Goal: Task Accomplishment & Management: Complete application form

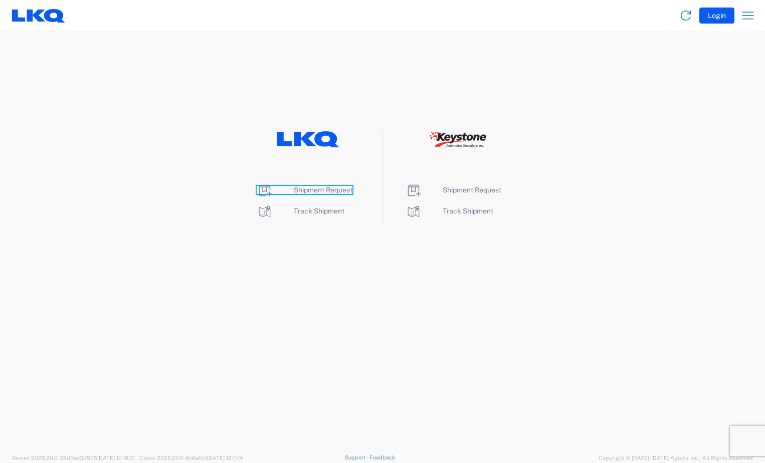
click at [327, 191] on span "Shipment Request" at bounding box center [323, 190] width 59 height 8
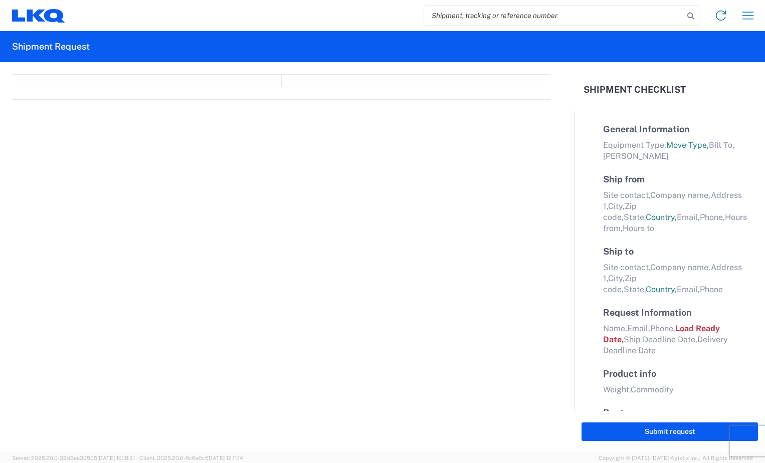
select select "FULL"
select select "LBS"
select select "IN"
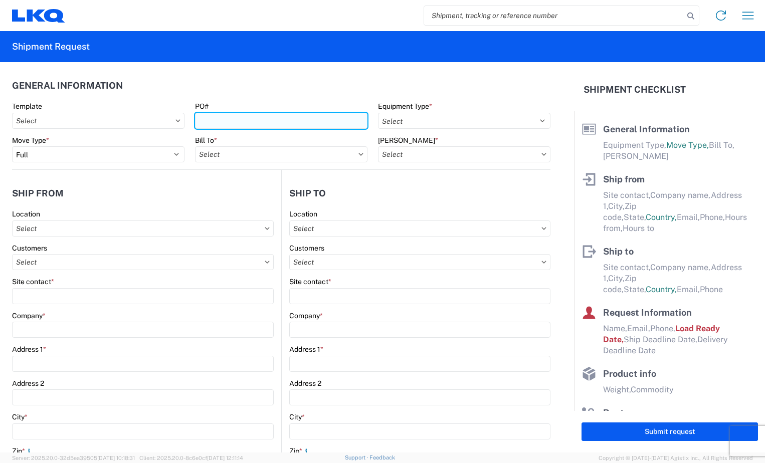
click at [237, 123] on input "PO#" at bounding box center [281, 121] width 172 height 16
type input "BR005031"
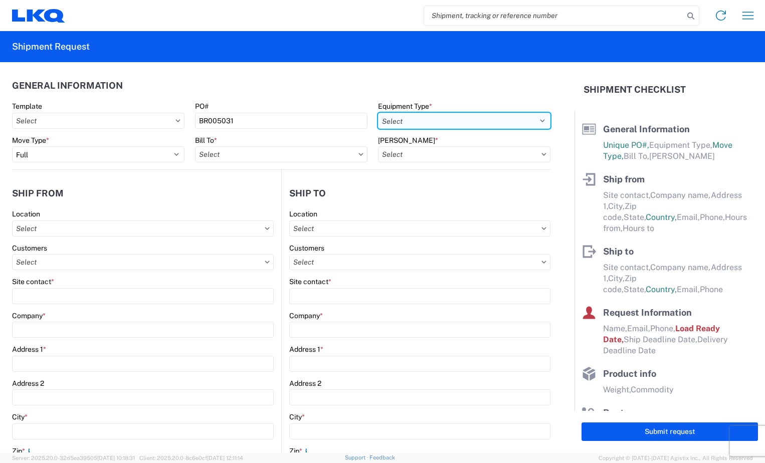
click at [535, 122] on select "Select 53’ Dry Van Flatbed Dropdeck (van) Lowboy (flatbed) Rail" at bounding box center [464, 121] width 172 height 16
select select "STDV"
click at [378, 113] on select "Select 53’ Dry Van Flatbed Dropdeck (van) Lowboy (flatbed) Rail" at bounding box center [464, 121] width 172 height 16
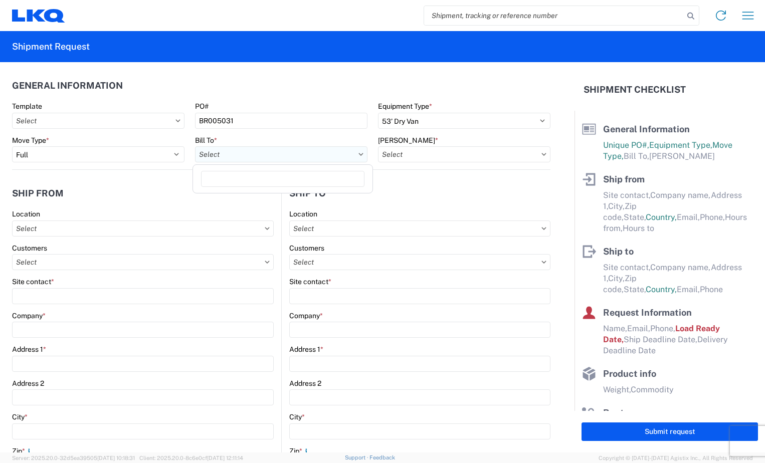
click at [331, 154] on input "text" at bounding box center [281, 154] width 172 height 16
type input "3118"
click at [306, 191] on div "3118" at bounding box center [282, 181] width 175 height 20
click at [305, 197] on div "3118 - [GEOGRAPHIC_DATA] [GEOGRAPHIC_DATA]" at bounding box center [282, 199] width 175 height 16
type input "3118 - [GEOGRAPHIC_DATA] [GEOGRAPHIC_DATA]"
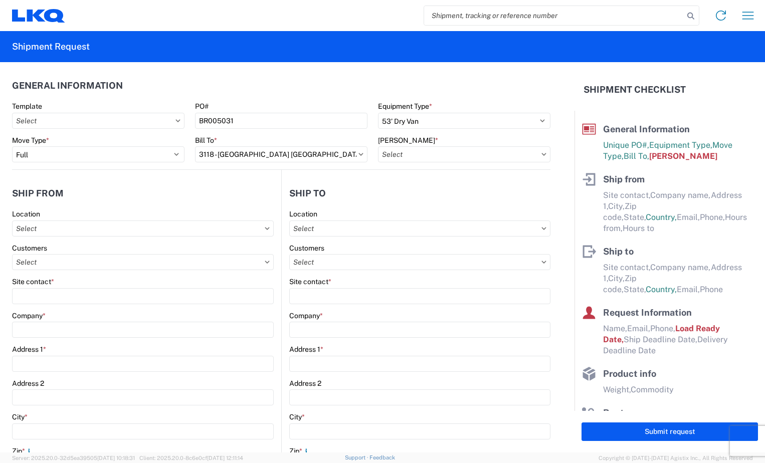
click at [541, 153] on icon at bounding box center [543, 154] width 5 height 3
click at [530, 155] on input "text" at bounding box center [464, 154] width 172 height 16
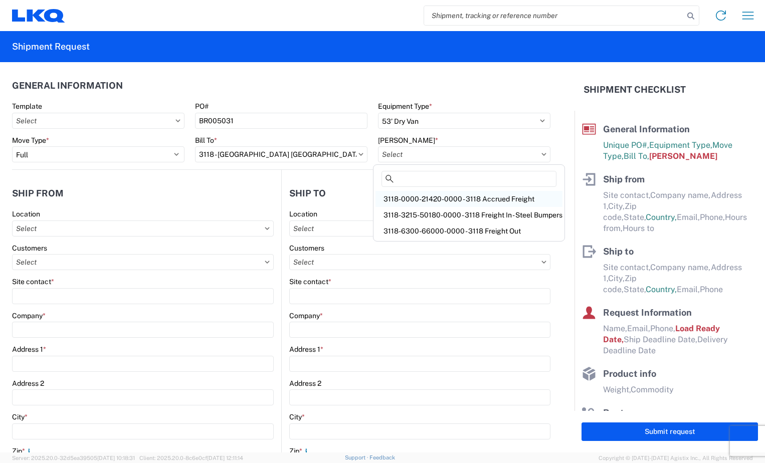
click at [493, 199] on div "3118-0000-21420-0000 - 3118 Accrued Freight" at bounding box center [469, 199] width 187 height 16
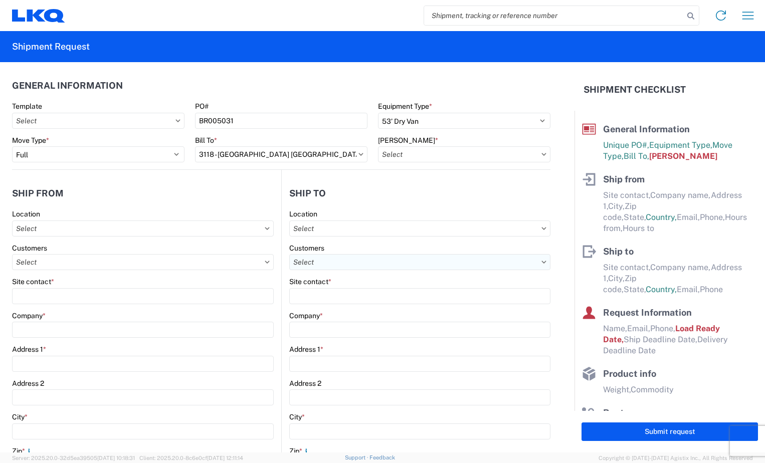
type input "3118-0000-21420-0000 - 3118 Accrued Freight"
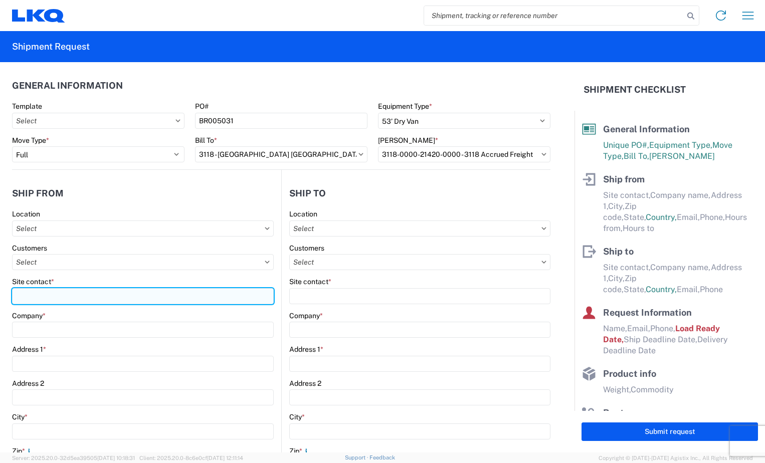
click at [108, 298] on input "Site contact *" at bounding box center [143, 296] width 262 height 16
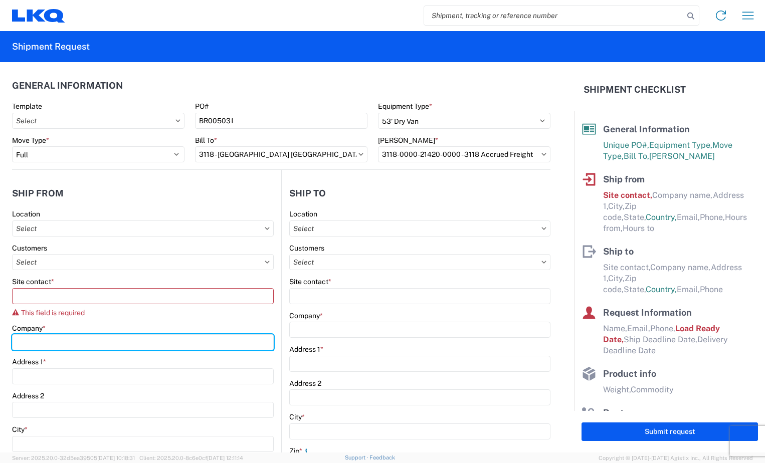
click at [99, 328] on div "Company *" at bounding box center [143, 337] width 262 height 27
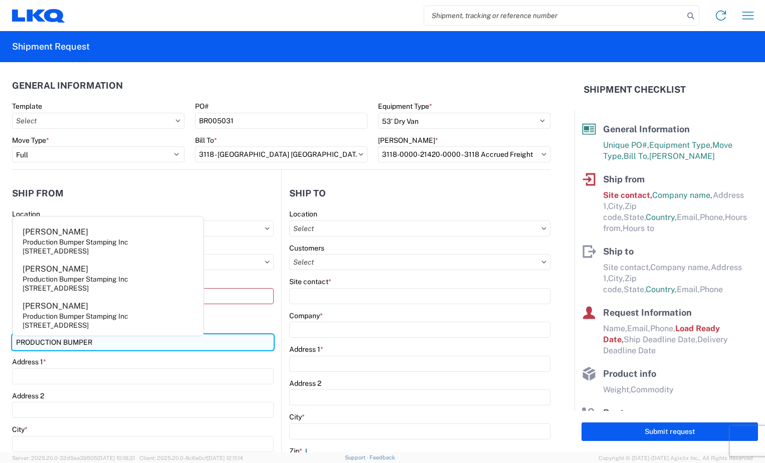
click at [149, 345] on input "PRODUCTION BUMPER" at bounding box center [143, 342] width 262 height 16
type input "Production Bumper Stamping Inc"
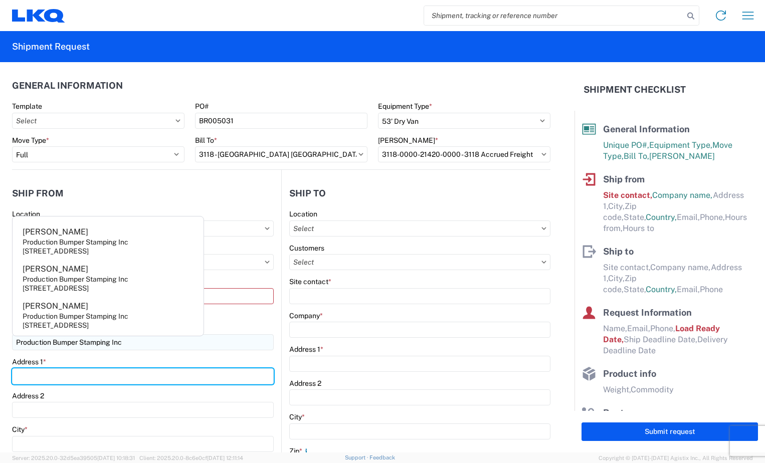
type input "[STREET_ADDRESS]"
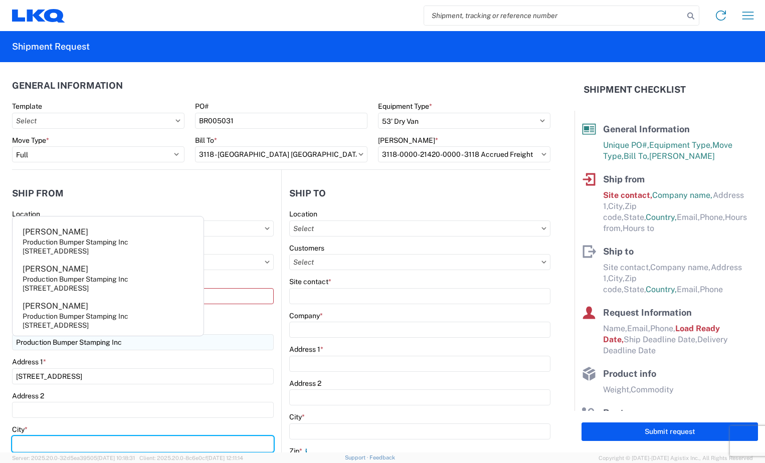
type input "Columbus"
type input "43207"
select select "OH"
type input "[EMAIL_ADDRESS][DOMAIN_NAME]"
type input "6144442181"
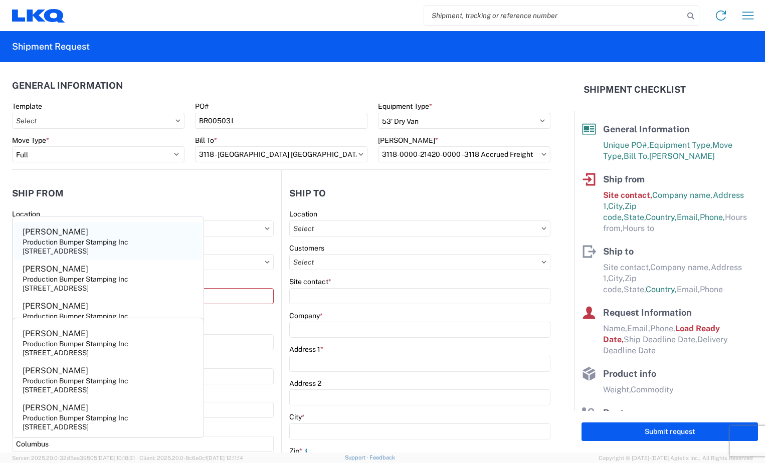
click at [89, 249] on div "[STREET_ADDRESS]" at bounding box center [56, 251] width 66 height 9
type input "[PERSON_NAME]"
select select "US"
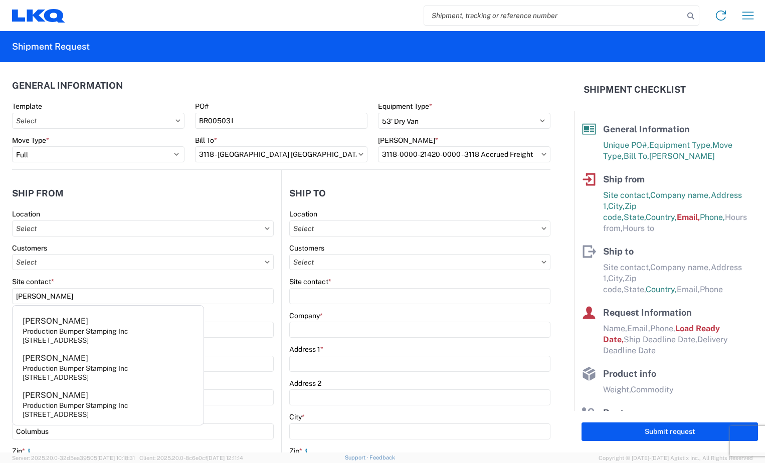
click at [163, 189] on header "Ship from" at bounding box center [146, 193] width 269 height 23
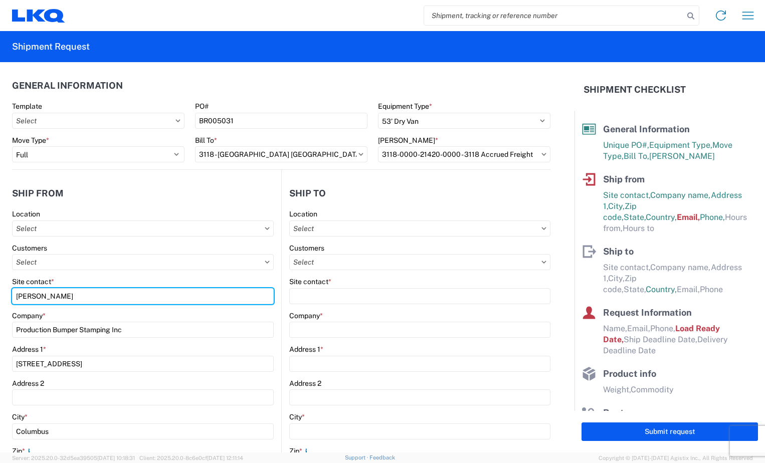
drag, startPoint x: 77, startPoint y: 297, endPoint x: 4, endPoint y: 311, distance: 74.4
click at [4, 311] on form "General Information Template PO# BR005031 Equipment Type * Select 53’ Dry Van F…" at bounding box center [287, 257] width 575 height 391
type input "d"
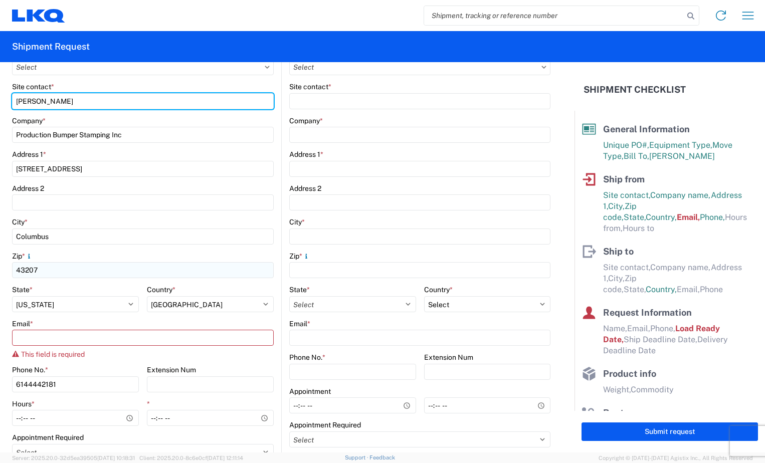
scroll to position [201, 0]
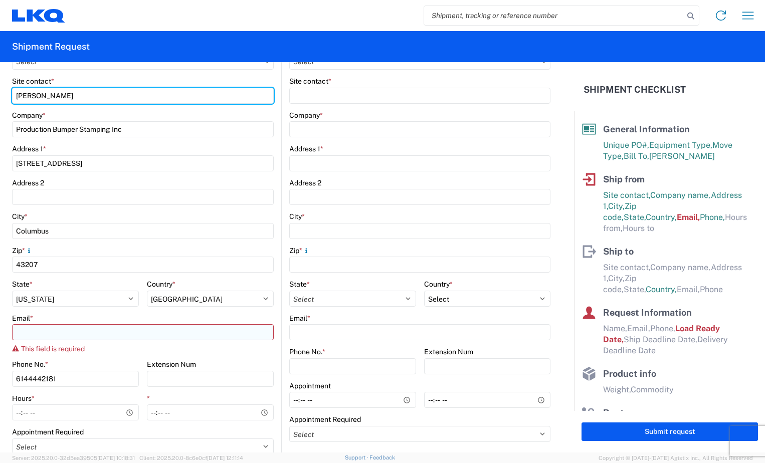
type input "[PERSON_NAME]"
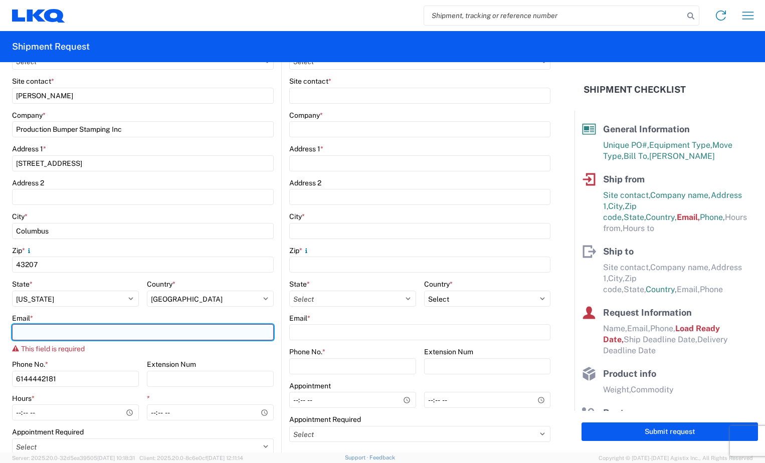
click at [62, 330] on input "Email *" at bounding box center [143, 332] width 262 height 16
type input "[EMAIL_ADDRESS][DOMAIN_NAME]"
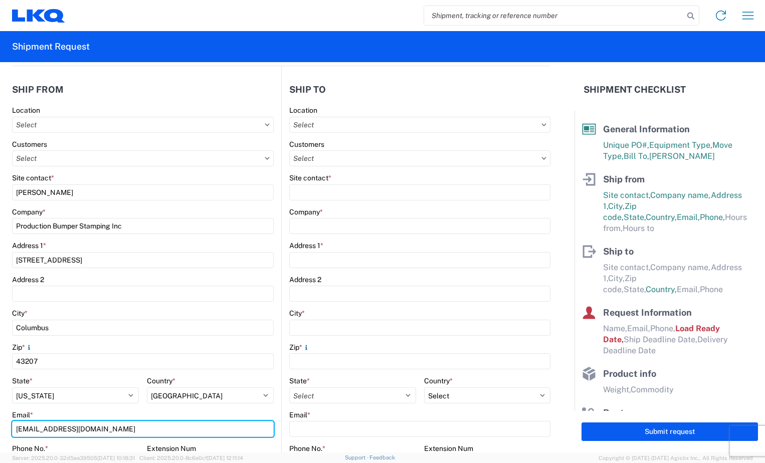
scroll to position [100, 0]
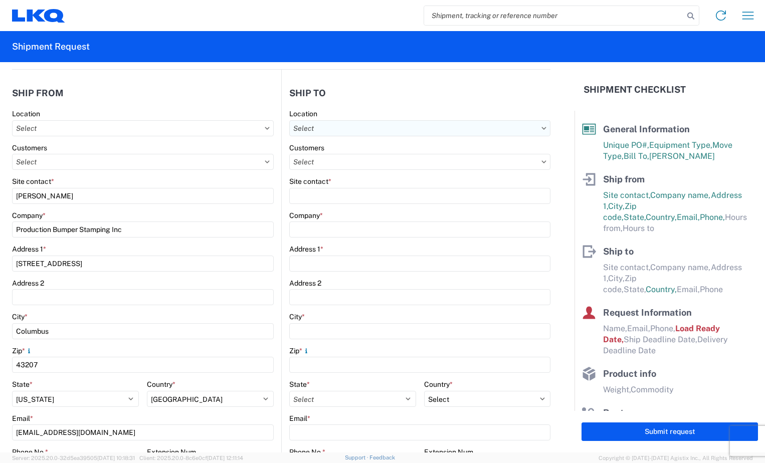
click at [357, 131] on input "text" at bounding box center [419, 128] width 261 height 16
type input "3118"
click at [339, 179] on div "3118 - [GEOGRAPHIC_DATA] [GEOGRAPHIC_DATA]" at bounding box center [375, 173] width 175 height 16
type input "3118 - [GEOGRAPHIC_DATA] [GEOGRAPHIC_DATA]"
type input "LKQ Corporation"
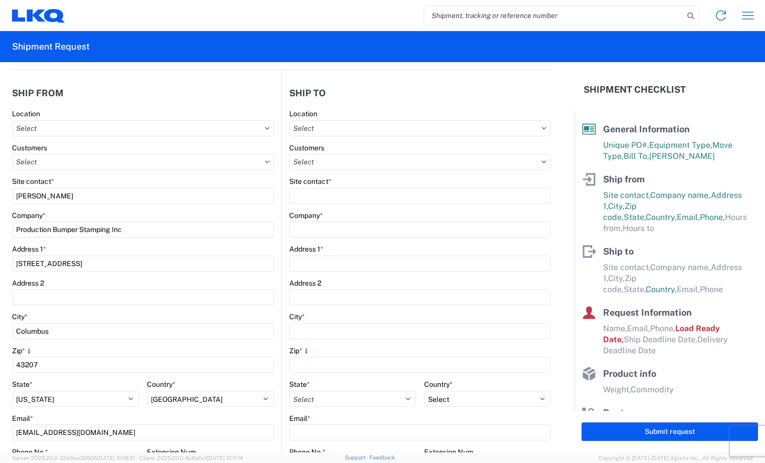
type input "[STREET_ADDRESS]"
type input "Brainerd"
type input "56401"
select select "US"
type input "07:00"
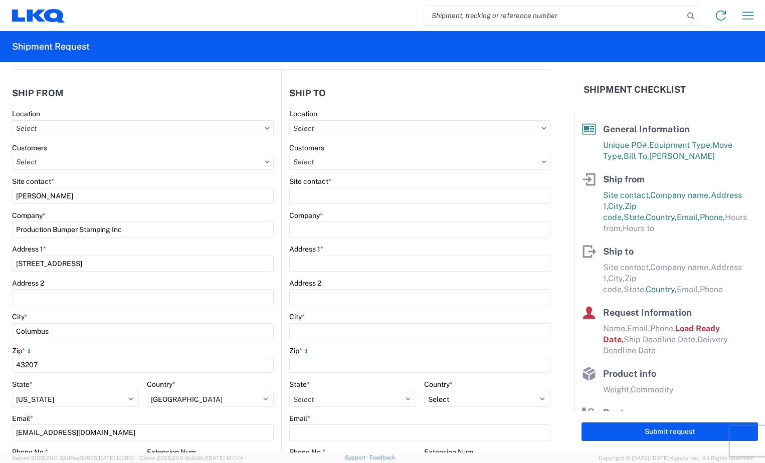
type input "16:30"
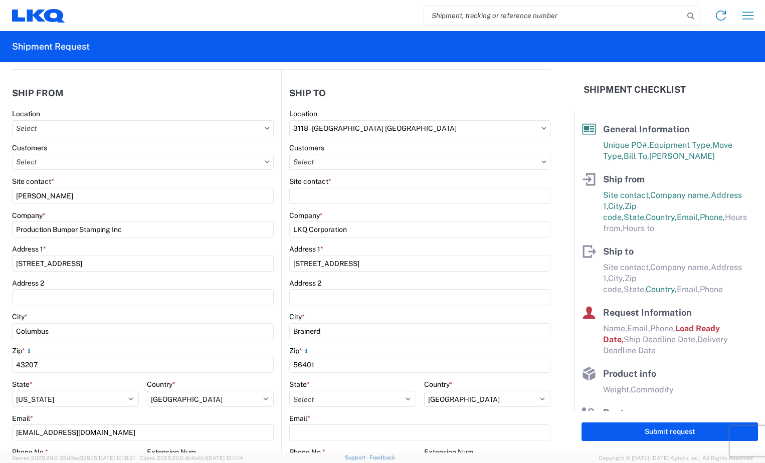
select select "MN"
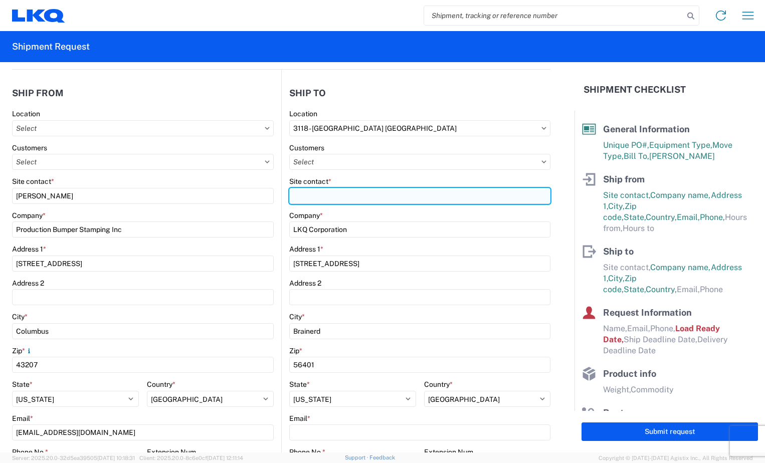
click at [338, 199] on input "Site contact *" at bounding box center [419, 196] width 261 height 16
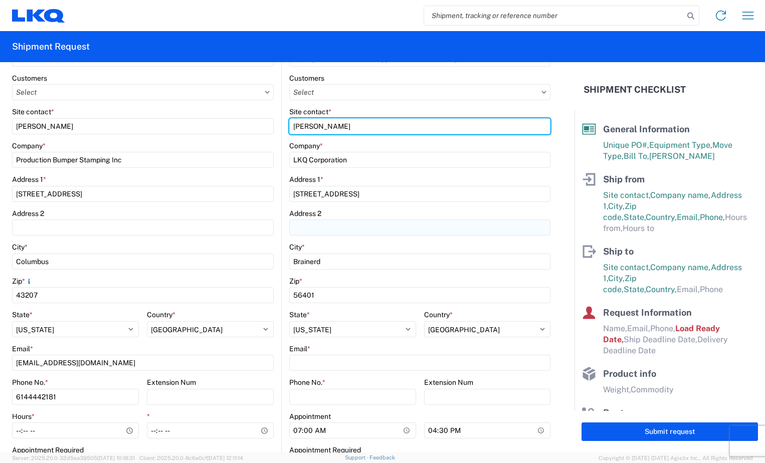
scroll to position [201, 0]
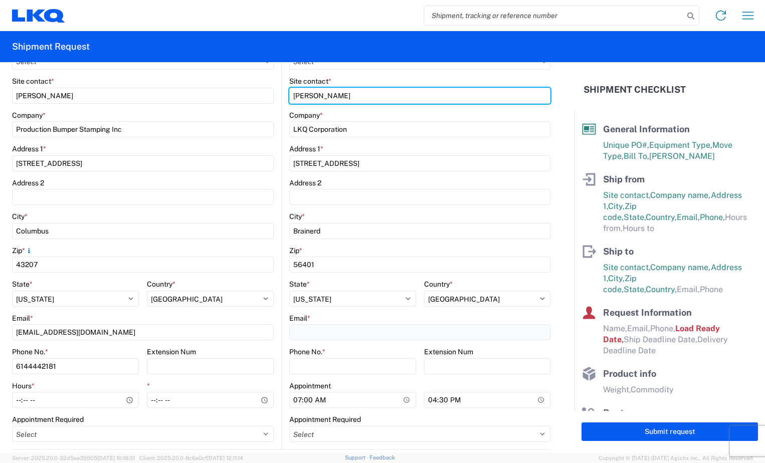
type input "[PERSON_NAME]"
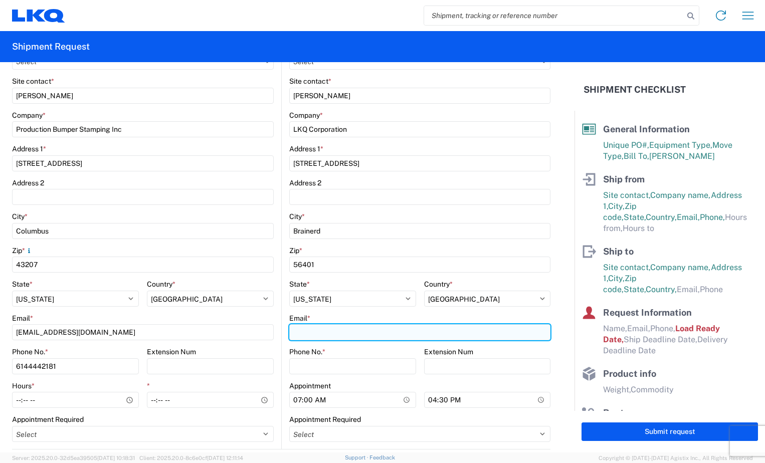
click at [292, 335] on input "Email *" at bounding box center [419, 332] width 261 height 16
type input "[EMAIL_ADDRESS][DOMAIN_NAME]"
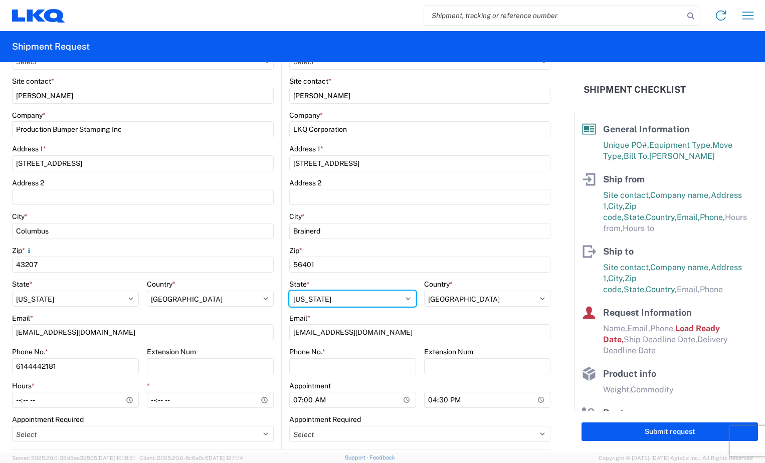
select select "OH"
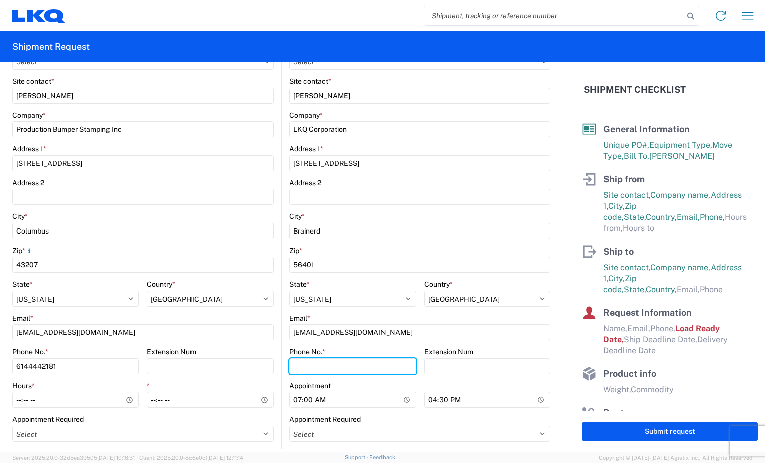
type input "2188299664"
type input "[PERSON_NAME]"
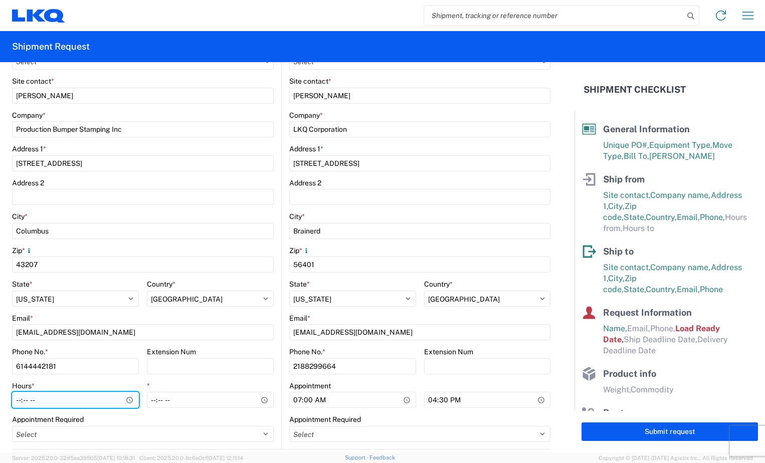
click at [20, 407] on input "Hours *" at bounding box center [75, 400] width 127 height 16
type input "06:00"
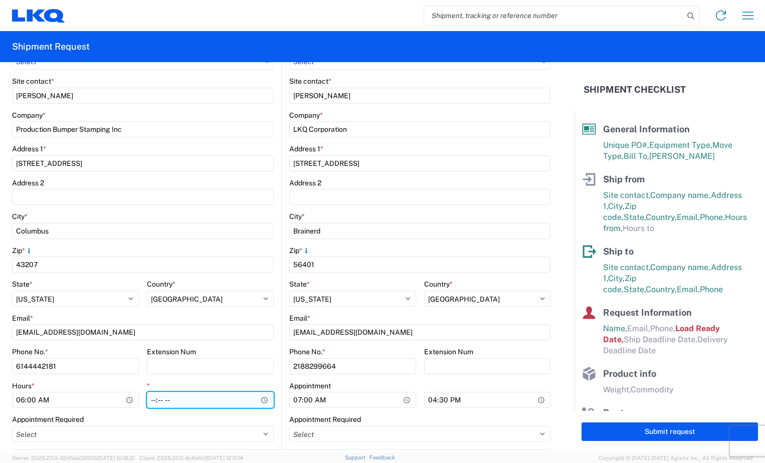
click at [149, 402] on input "*" at bounding box center [210, 400] width 127 height 16
type input "08:00"
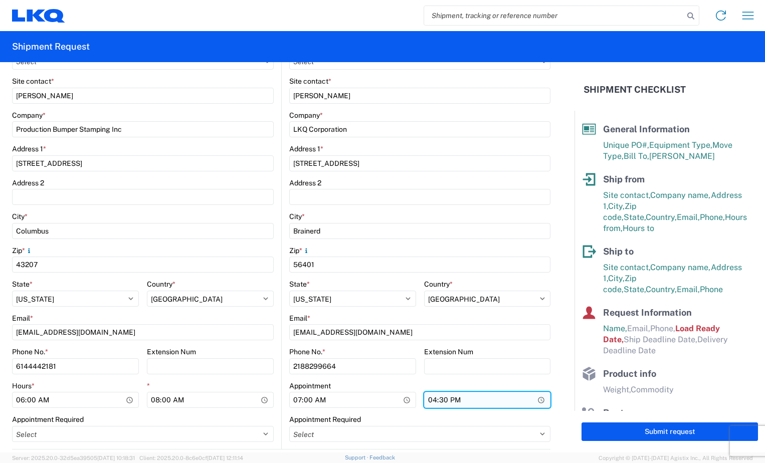
click at [428, 400] on input "16:30" at bounding box center [487, 400] width 127 height 16
type input "12:00"
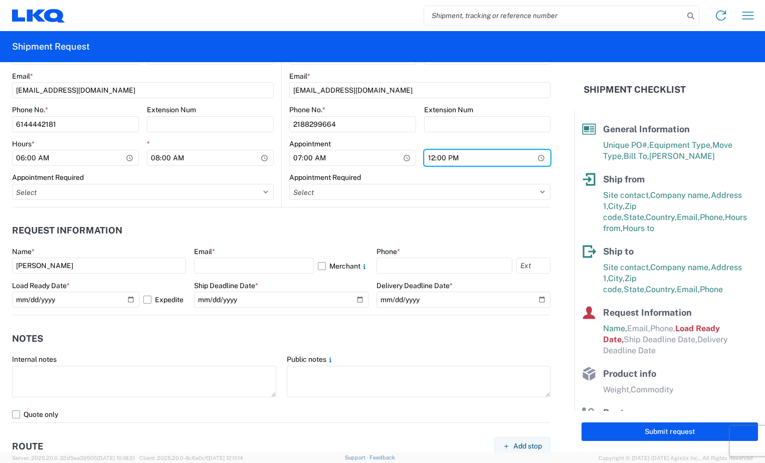
scroll to position [451, 0]
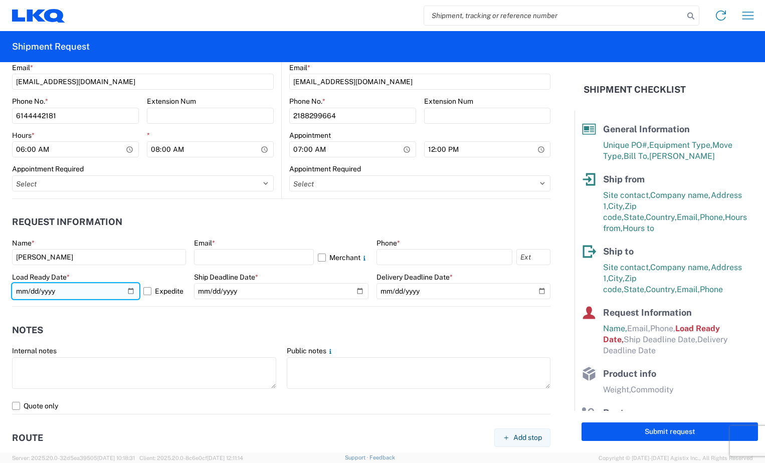
click at [128, 292] on input "[DATE]" at bounding box center [75, 291] width 127 height 16
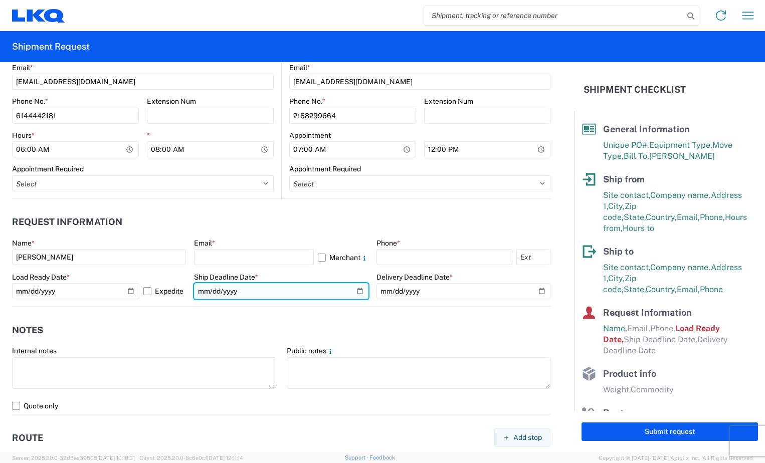
click at [352, 291] on input "date" at bounding box center [281, 291] width 174 height 16
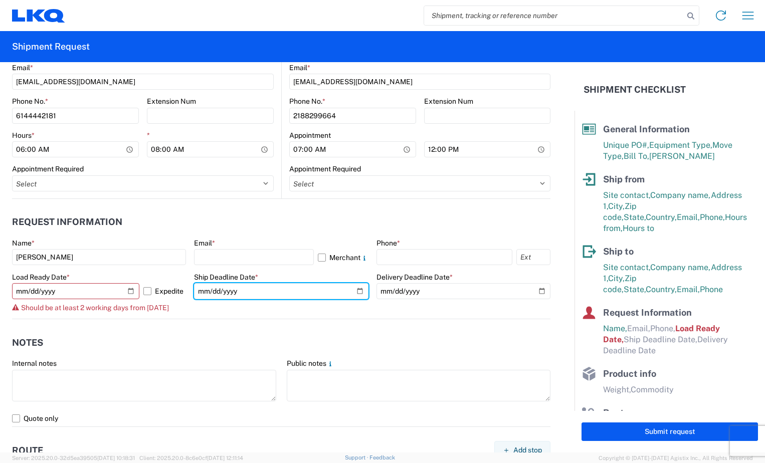
type input "[DATE]"
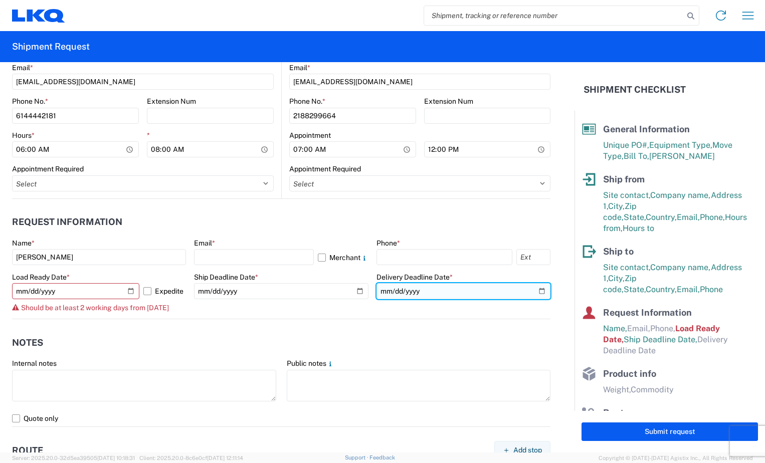
click at [535, 291] on input "date" at bounding box center [464, 291] width 174 height 16
type input "[DATE]"
click at [196, 328] on agx-notes "Notes Internal notes Public notes Quote only" at bounding box center [281, 373] width 538 height 108
click at [226, 300] on agx-form-control-wrapper-v2 "Ship Deadline Date * [DATE]" at bounding box center [281, 296] width 174 height 47
click at [227, 301] on agx-form-control-wrapper-v2 "Ship Deadline Date * [DATE]" at bounding box center [281, 296] width 174 height 47
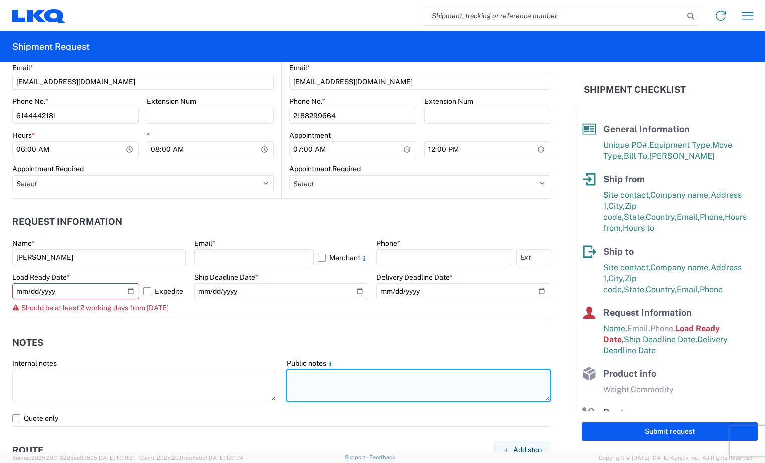
click at [369, 387] on textarea at bounding box center [419, 386] width 264 height 32
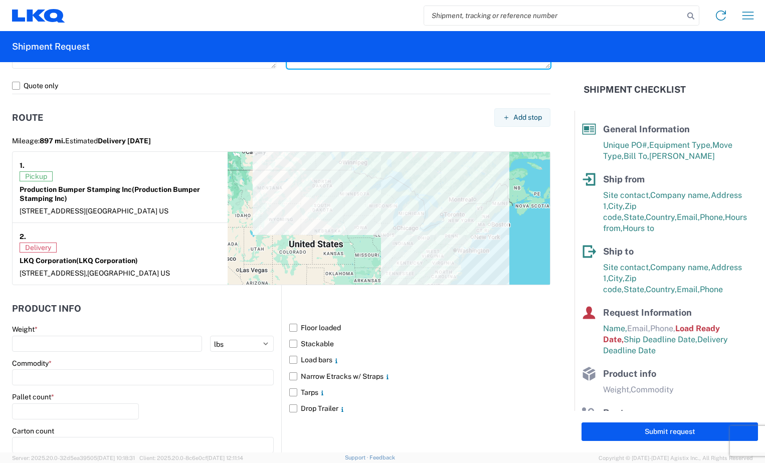
scroll to position [802, 0]
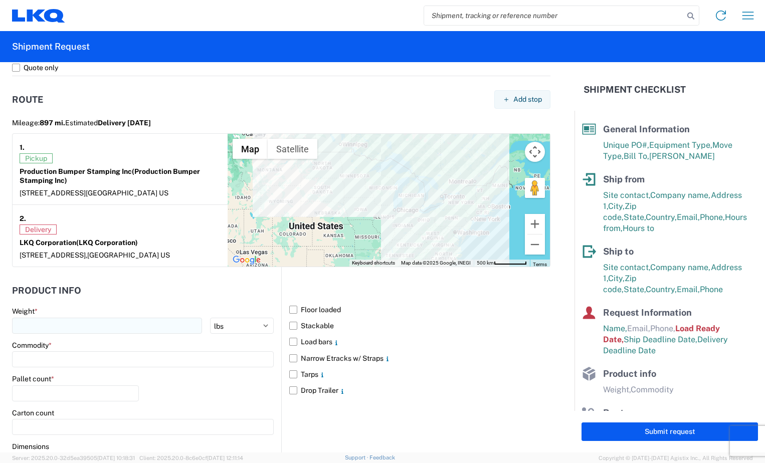
type textarea "Must have e tracks two load straps and air ride."
click at [121, 322] on input "number" at bounding box center [107, 326] width 190 height 16
type input "28000"
click at [73, 360] on input at bounding box center [143, 359] width 262 height 16
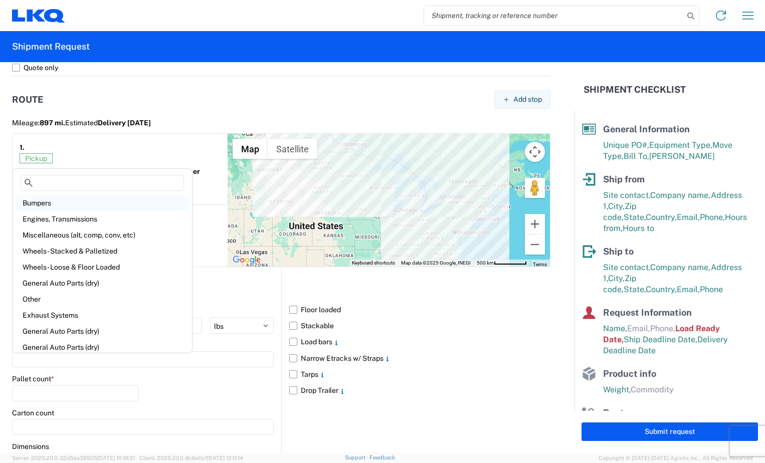
click at [94, 201] on div "Bumpers" at bounding box center [102, 203] width 175 height 16
type input "Bumpers"
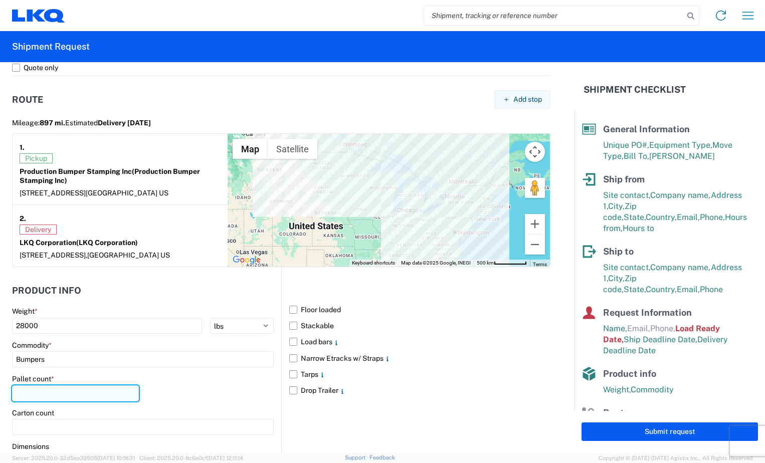
click at [14, 394] on input "number" at bounding box center [75, 394] width 127 height 16
type input "22"
click at [290, 364] on label "Narrow Etracks w/ Straps" at bounding box center [419, 358] width 261 height 16
click at [0, 0] on input "Narrow Etracks w/ Straps" at bounding box center [0, 0] width 0 height 0
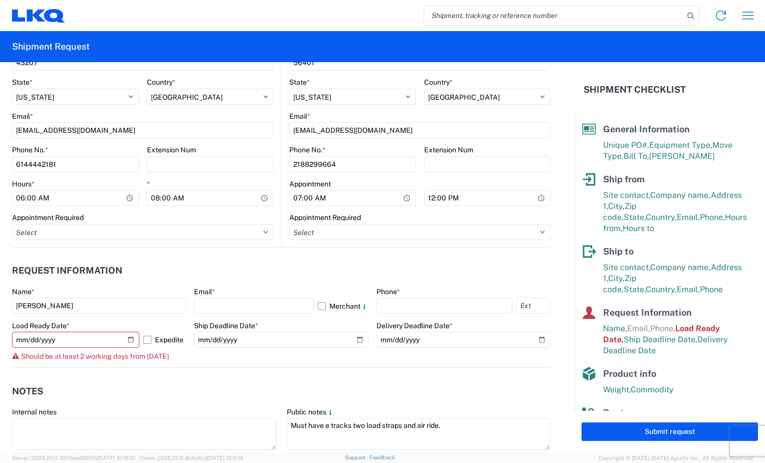
scroll to position [401, 0]
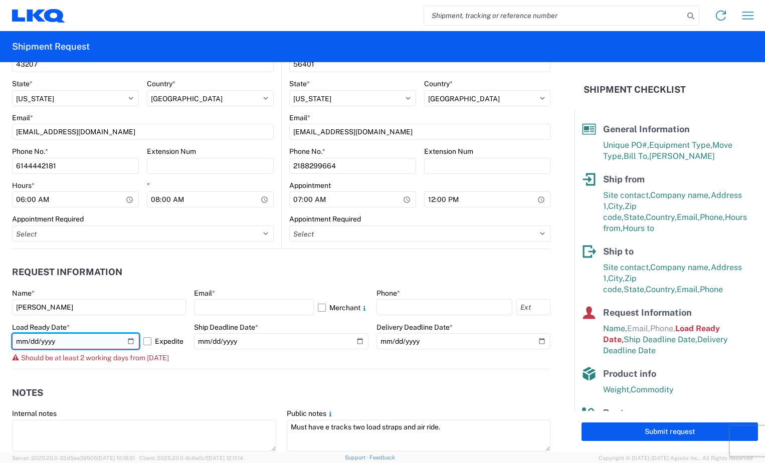
click at [126, 343] on input "[DATE]" at bounding box center [75, 341] width 127 height 16
click at [128, 377] on agx-notes "Notes Internal notes Public notes Must have e tracks two load straps and air ri…" at bounding box center [281, 424] width 538 height 108
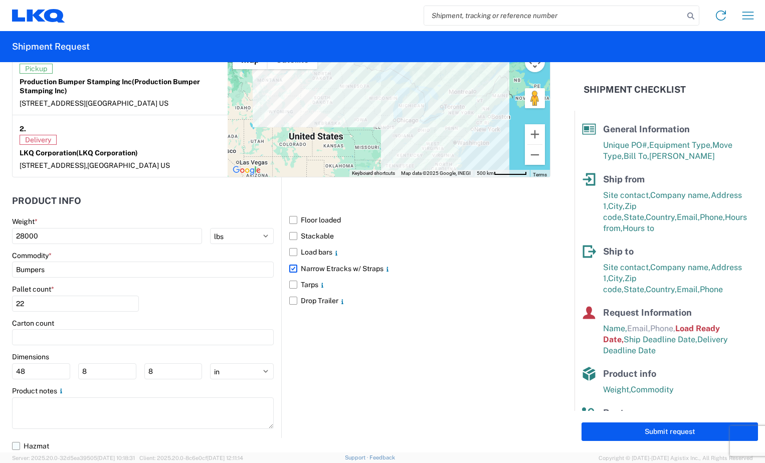
scroll to position [893, 0]
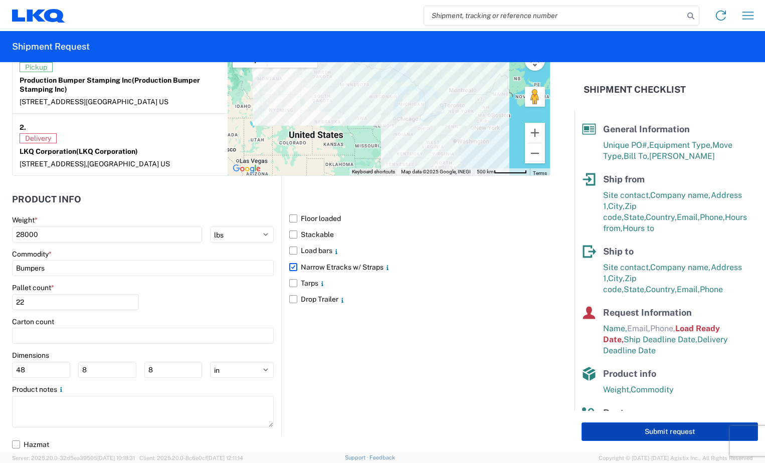
click at [637, 423] on button "Submit request" at bounding box center [670, 432] width 176 height 19
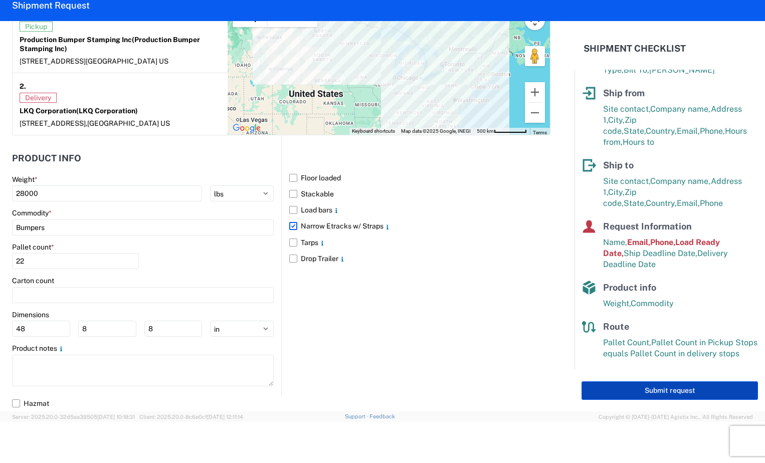
click at [684, 388] on button "Submit request" at bounding box center [670, 391] width 176 height 19
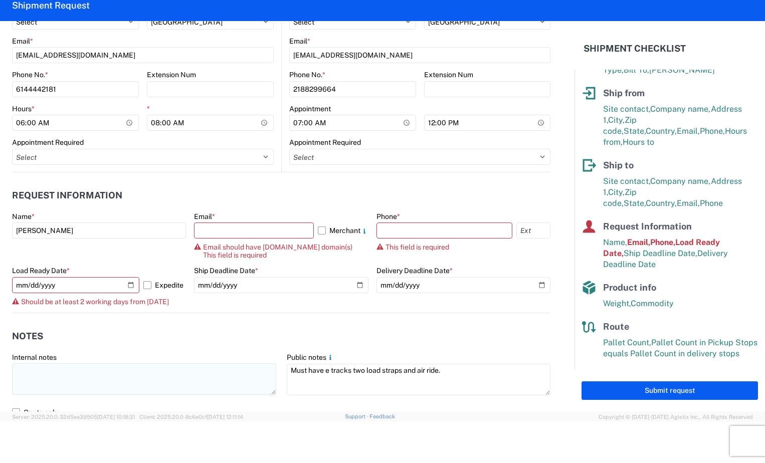
scroll to position [412, 0]
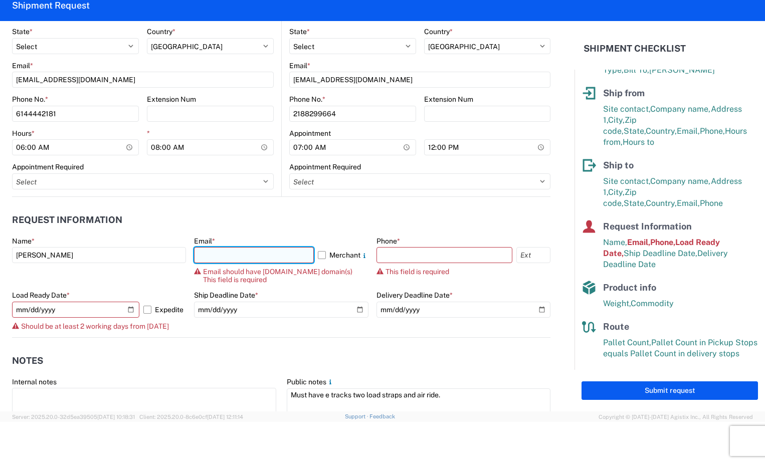
click at [276, 252] on input "text" at bounding box center [253, 255] width 119 height 16
type input "[EMAIL_ADDRESS][DOMAIN_NAME]"
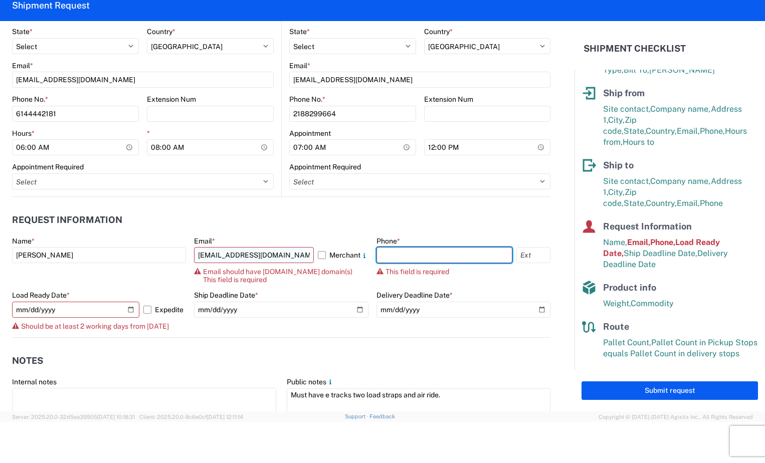
type input "6144442181"
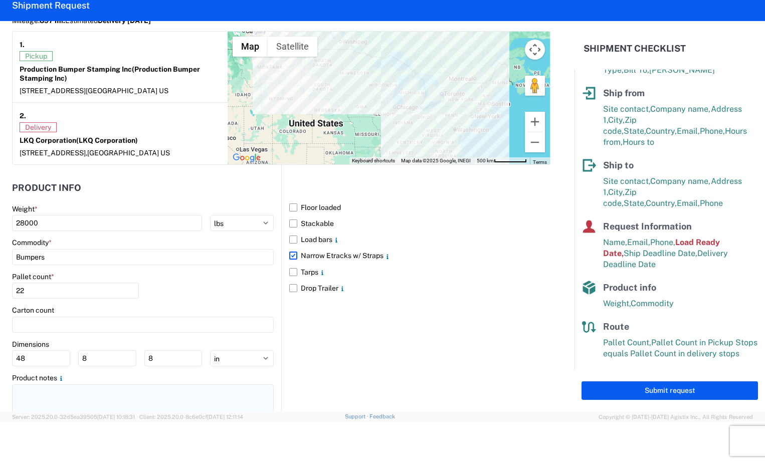
scroll to position [893, 0]
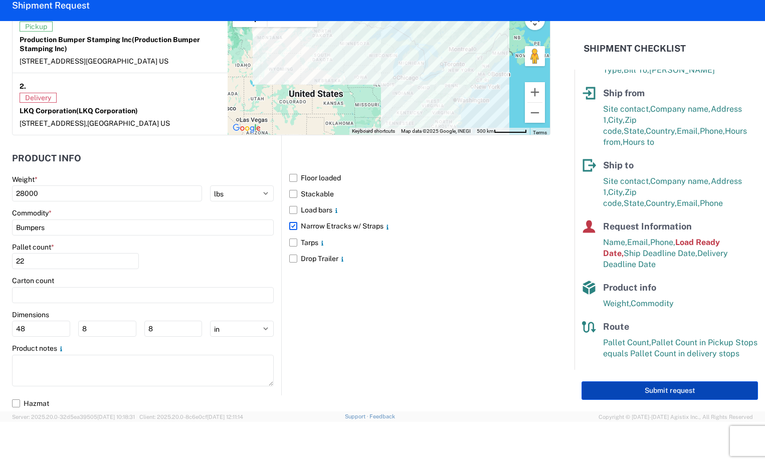
click at [601, 383] on button "Submit request" at bounding box center [670, 391] width 176 height 19
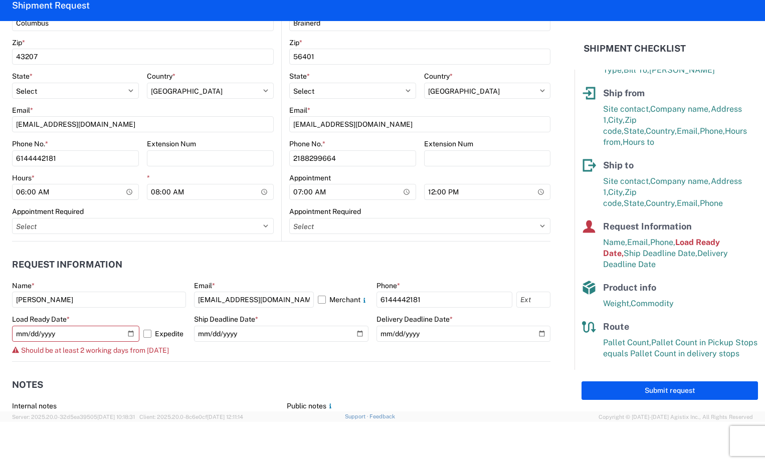
scroll to position [392, 0]
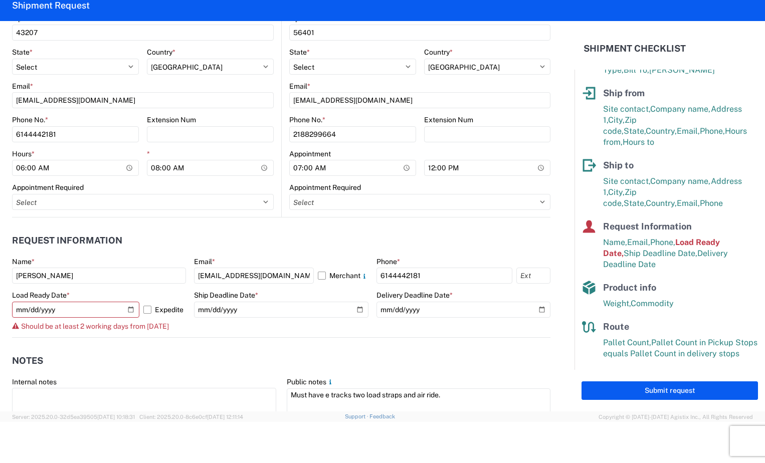
click at [265, 372] on header "Notes" at bounding box center [281, 361] width 538 height 23
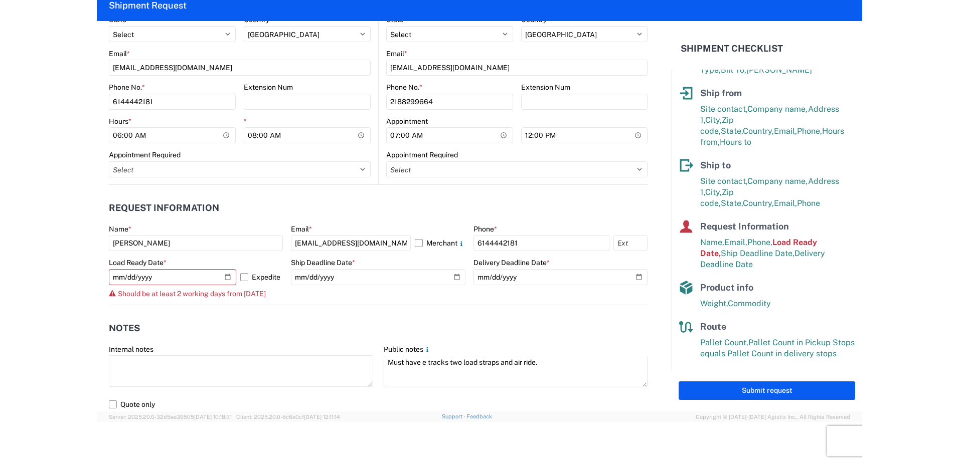
scroll to position [442, 0]
